Goal: Find specific page/section: Locate a particular part of the current website

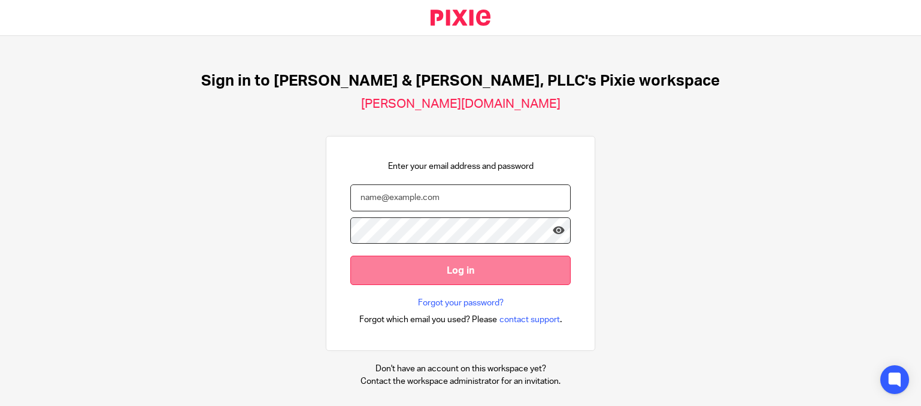
type input "[PERSON_NAME][EMAIL_ADDRESS][DOMAIN_NAME]"
click at [463, 274] on input "Log in" at bounding box center [460, 270] width 220 height 29
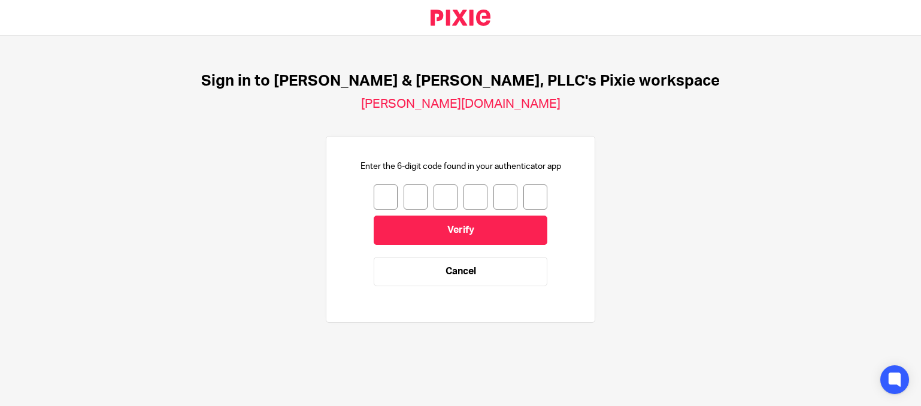
click at [377, 196] on input "number" at bounding box center [386, 196] width 24 height 25
type input "1"
type input "5"
type input "3"
type input "2"
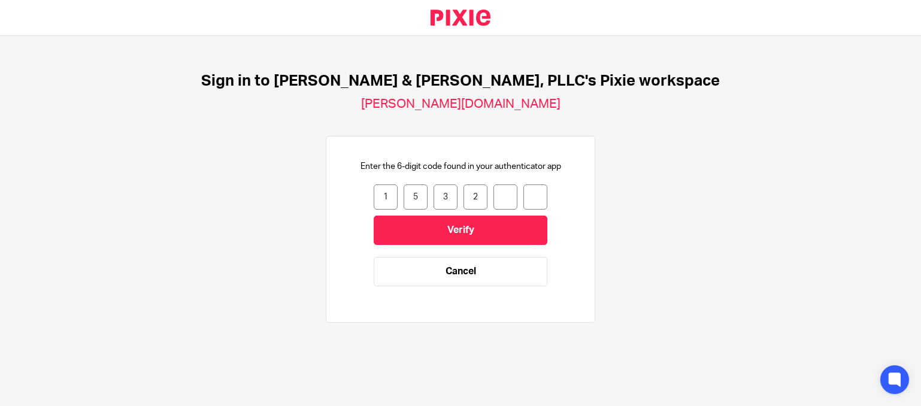
type input "7"
type input "5"
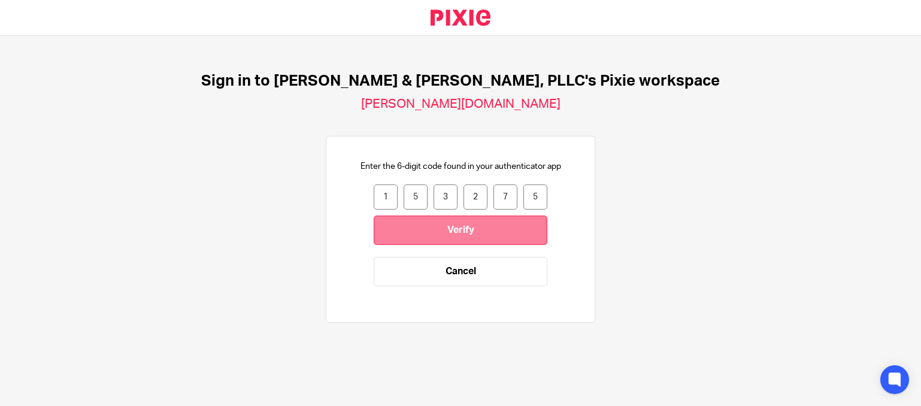
click at [439, 227] on input "Verify" at bounding box center [461, 230] width 174 height 29
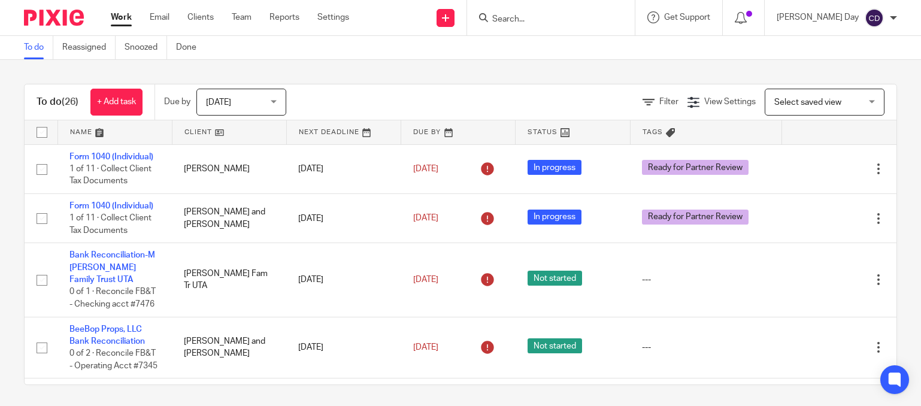
click at [806, 107] on span "Select saved view" at bounding box center [817, 101] width 87 height 25
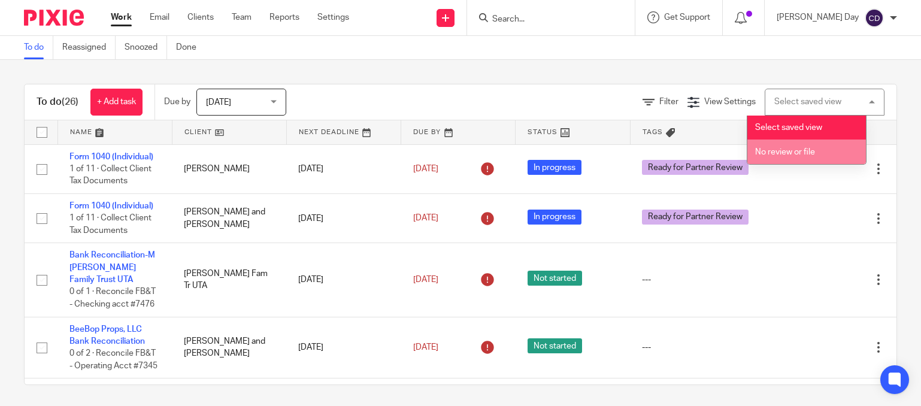
click at [780, 156] on li "No review or file" at bounding box center [806, 151] width 119 height 25
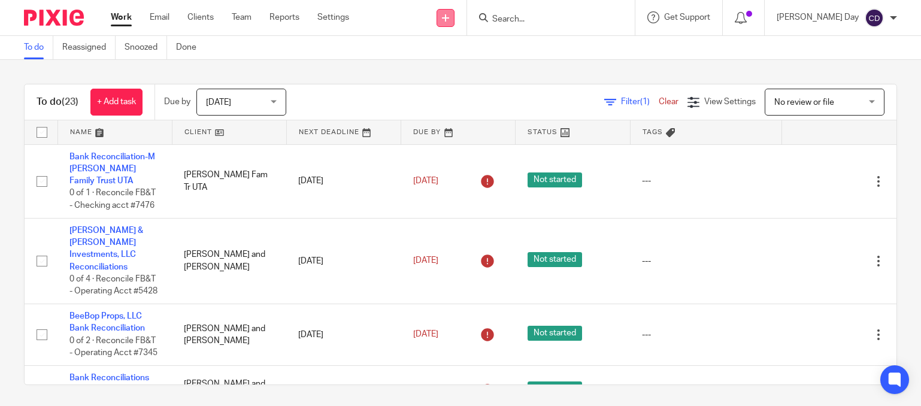
click at [449, 19] on icon at bounding box center [445, 17] width 7 height 7
click at [558, 19] on input "Search" at bounding box center [545, 19] width 108 height 11
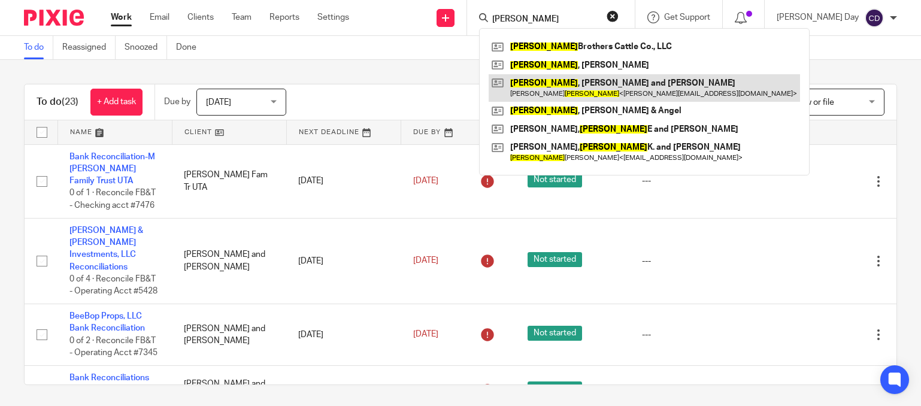
type input "warren"
click at [609, 85] on link at bounding box center [644, 88] width 311 height 28
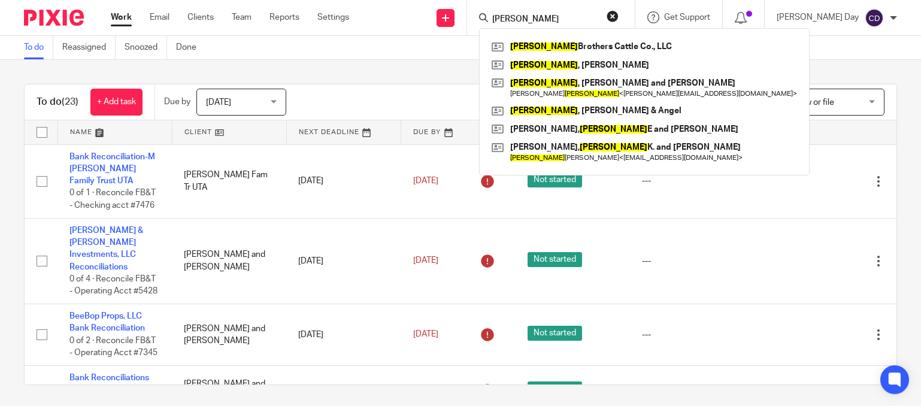
click at [618, 18] on button "reset" at bounding box center [612, 16] width 12 height 12
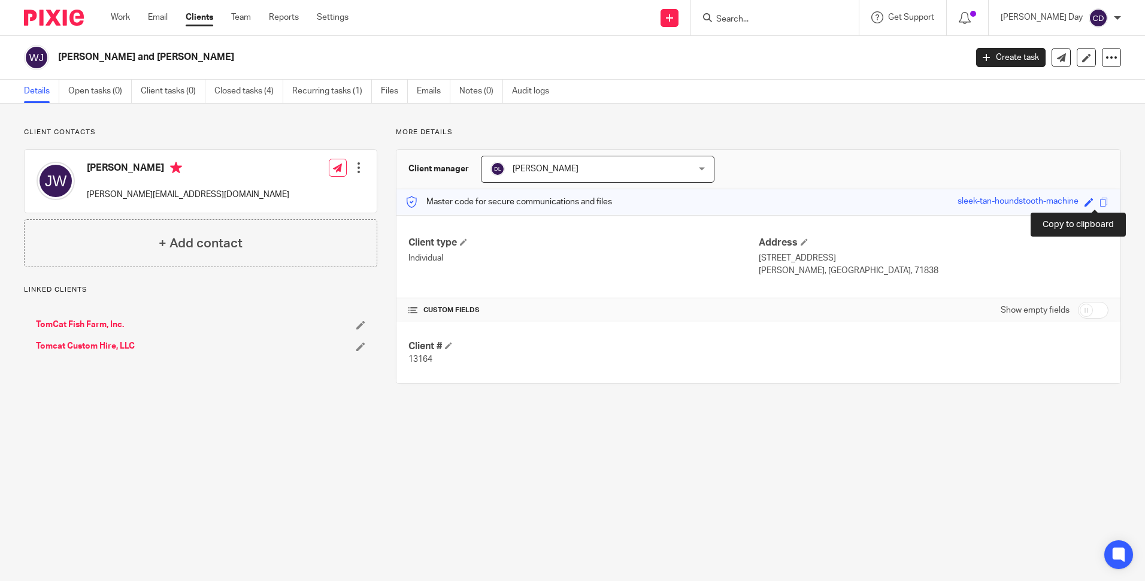
click at [1099, 205] on span at bounding box center [1103, 202] width 9 height 9
drag, startPoint x: 1094, startPoint y: 205, endPoint x: 1081, endPoint y: 202, distance: 12.8
click at [1084, 202] on span at bounding box center [1088, 202] width 9 height 9
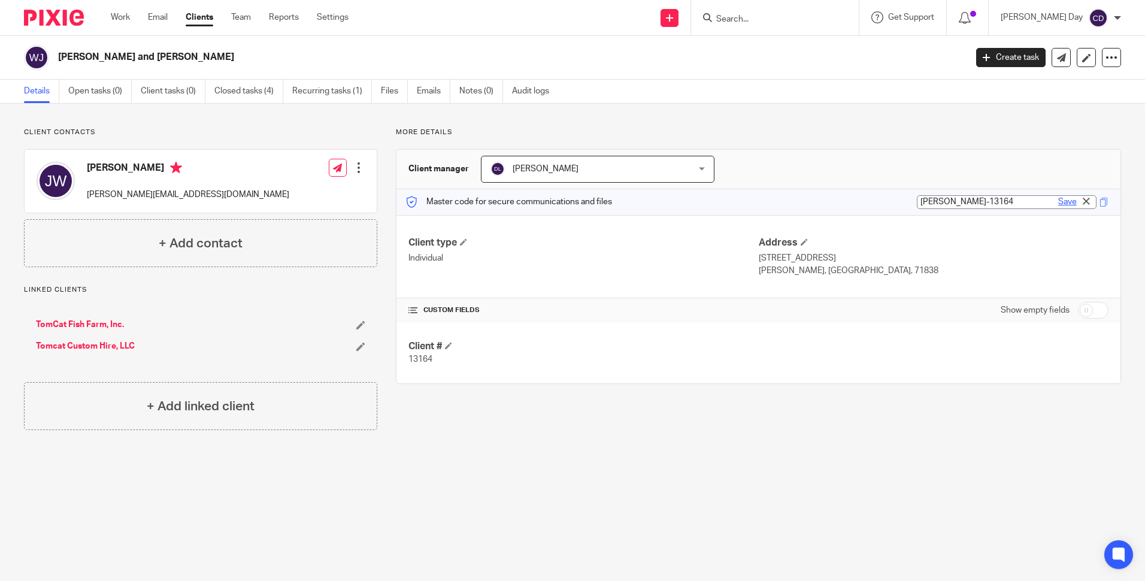
type input "[PERSON_NAME]-13164"
click at [1058, 201] on link "Save" at bounding box center [1067, 202] width 19 height 12
type input "[PERSON_NAME]-13164"
